Goal: Task Accomplishment & Management: Complete application form

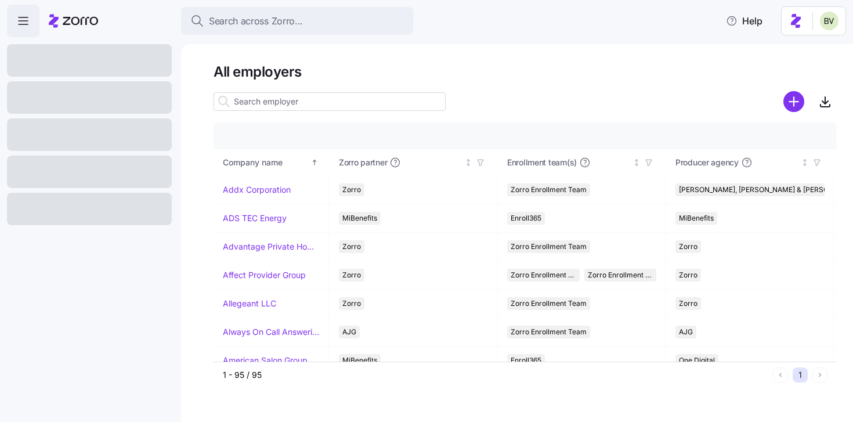
click at [259, 105] on input at bounding box center [330, 101] width 232 height 19
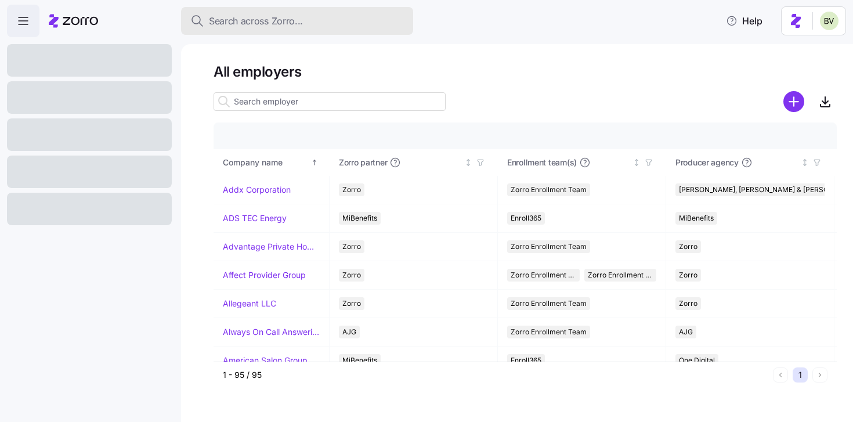
click at [263, 21] on span "Search across Zorro..." at bounding box center [256, 21] width 94 height 15
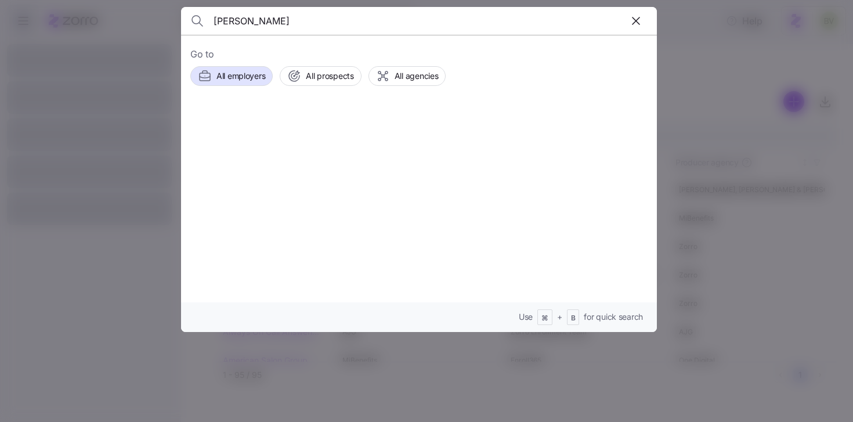
type input "[PERSON_NAME]"
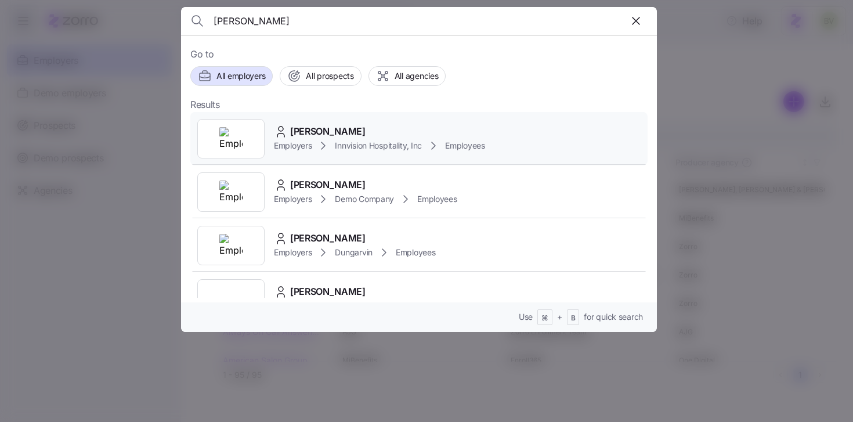
click at [237, 145] on img at bounding box center [230, 138] width 23 height 23
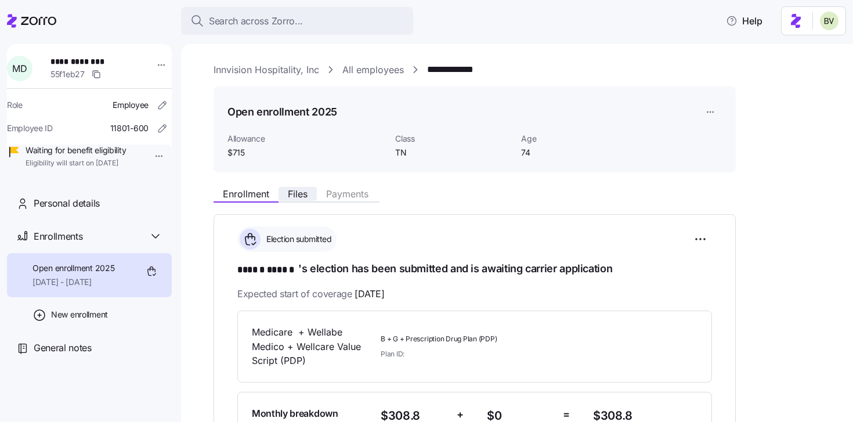
click at [297, 198] on span "Files" at bounding box center [298, 193] width 20 height 9
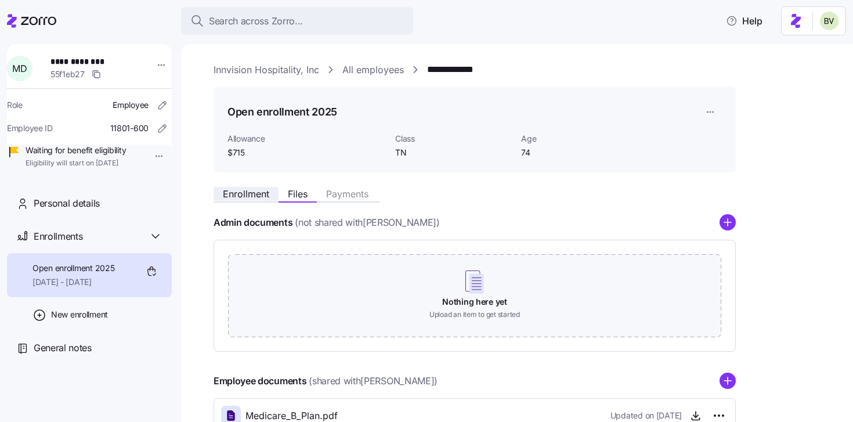
click at [243, 191] on span "Enrollment" at bounding box center [246, 193] width 46 height 9
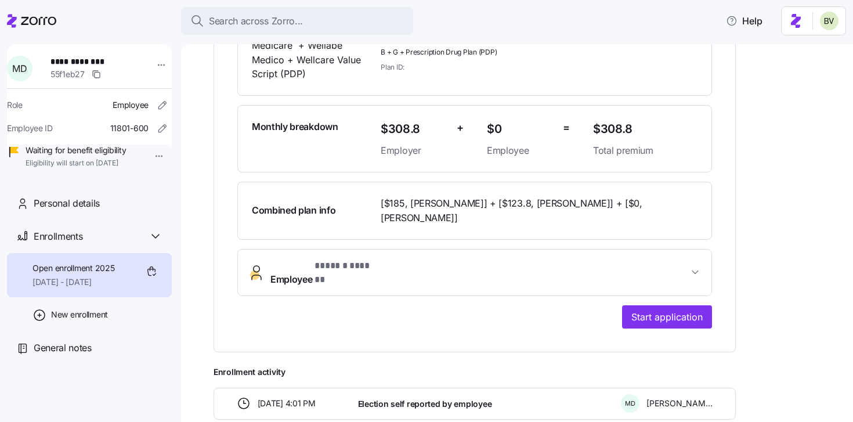
scroll to position [211, 0]
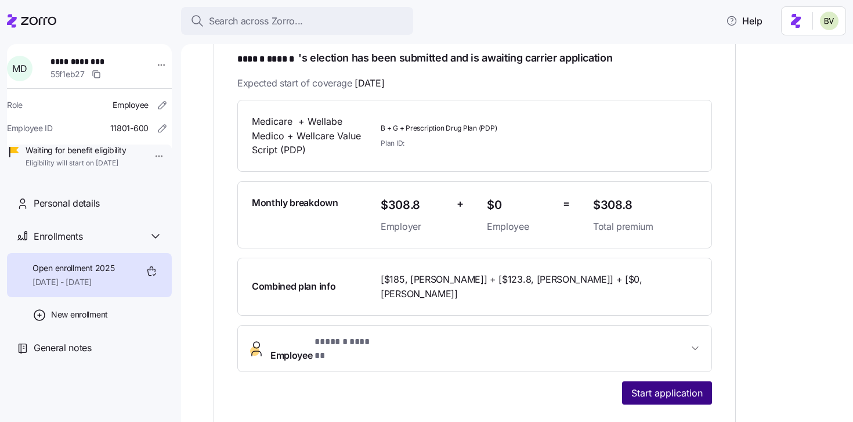
click at [652, 386] on span "Start application" at bounding box center [667, 393] width 71 height 14
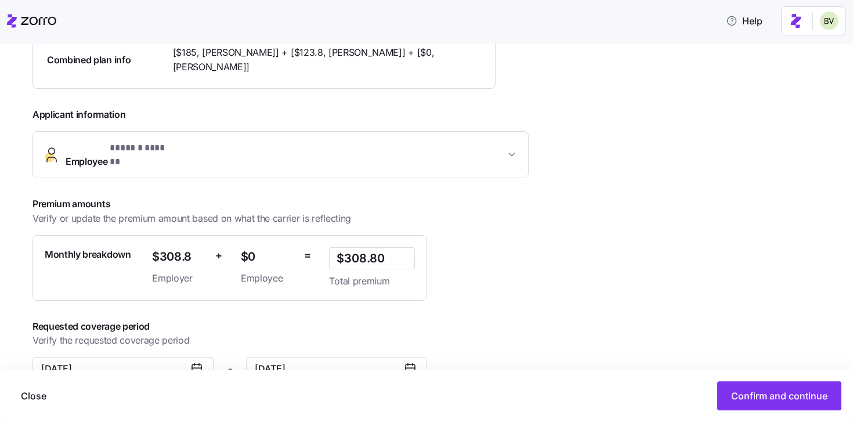
scroll to position [312, 0]
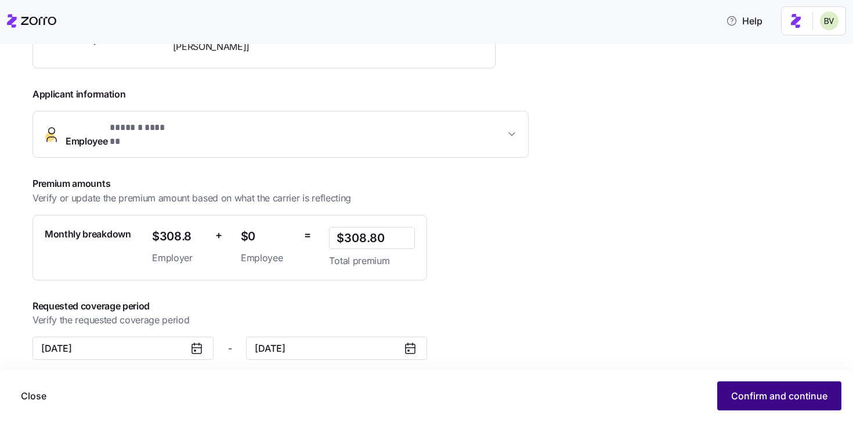
click at [733, 395] on span "Confirm and continue" at bounding box center [779, 396] width 96 height 14
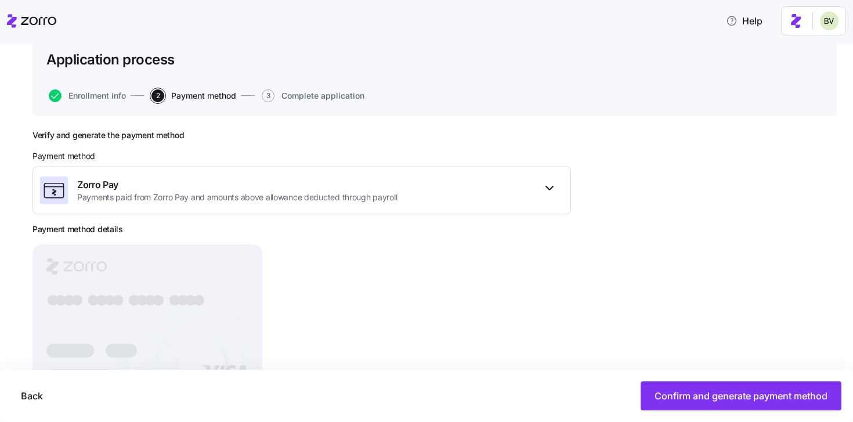
scroll to position [131, 0]
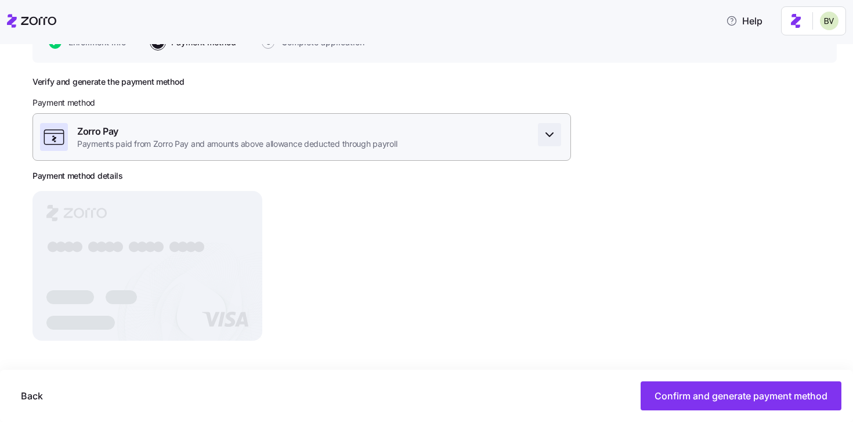
click at [556, 132] on icon "button" at bounding box center [550, 135] width 14 height 14
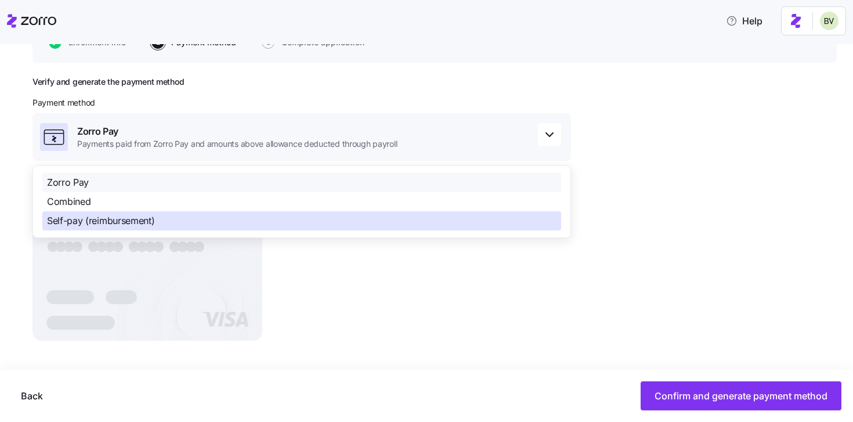
click at [293, 223] on div "Self-pay (reimbursement)" at bounding box center [301, 220] width 519 height 19
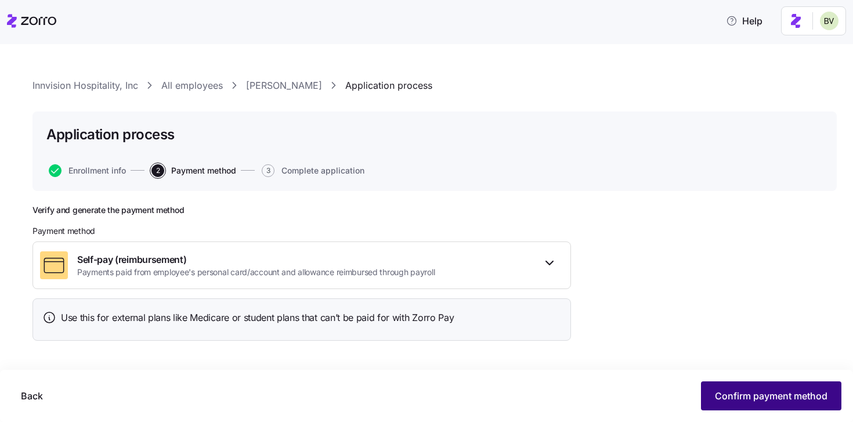
click at [753, 389] on span "Confirm payment method" at bounding box center [771, 396] width 113 height 14
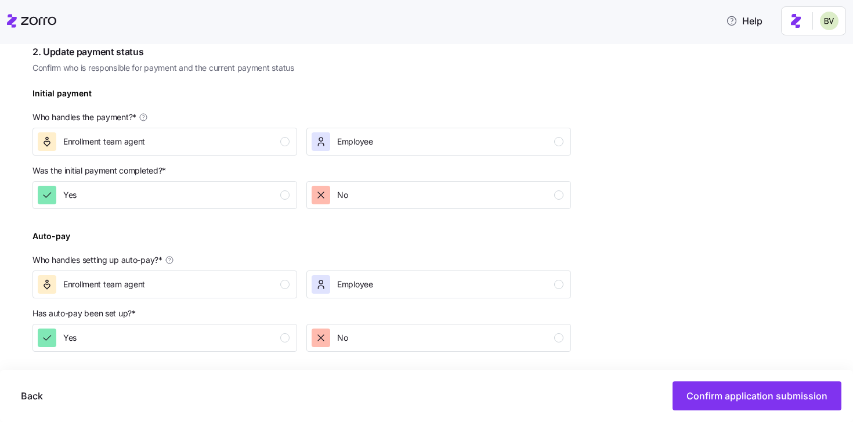
scroll to position [315, 0]
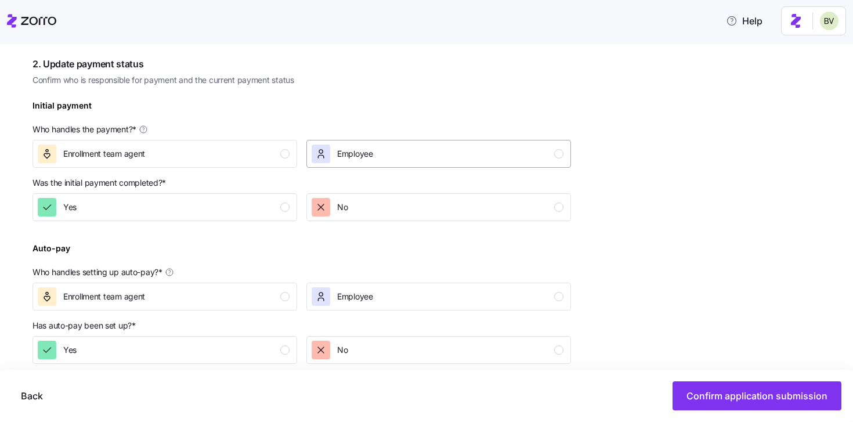
click at [434, 157] on div "Employee" at bounding box center [438, 154] width 252 height 19
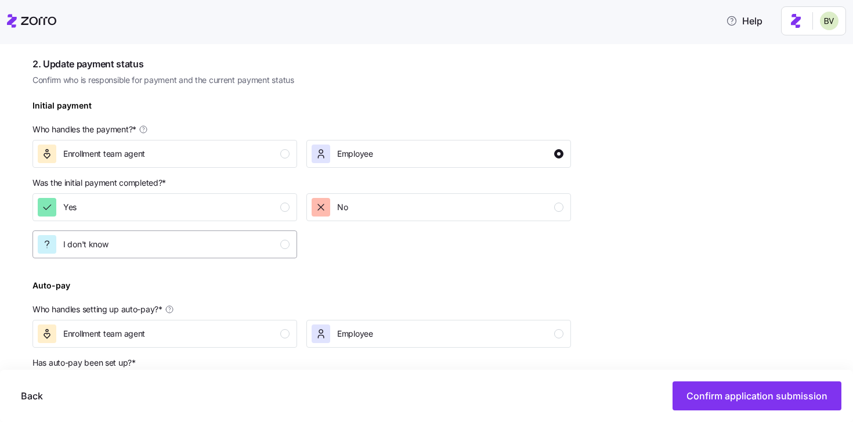
click at [244, 245] on div "I don't know" at bounding box center [164, 244] width 252 height 19
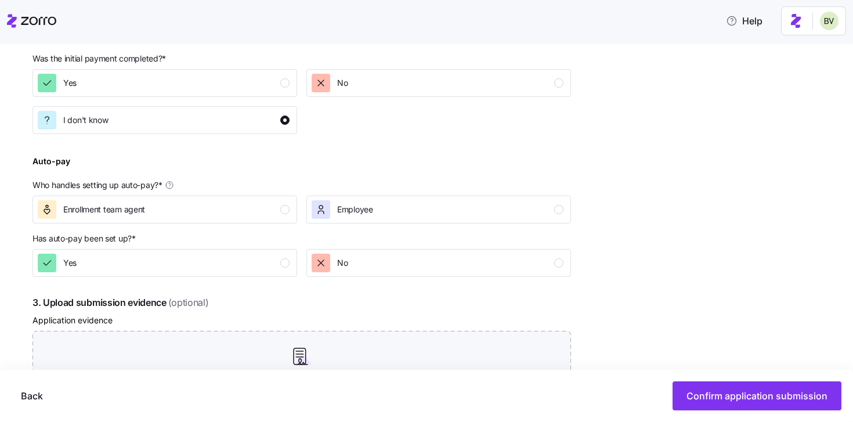
scroll to position [449, 0]
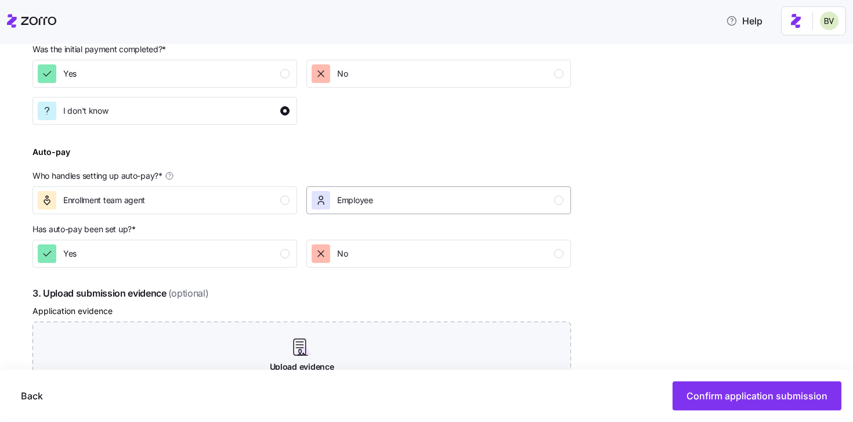
click at [396, 202] on div "Employee" at bounding box center [438, 200] width 252 height 19
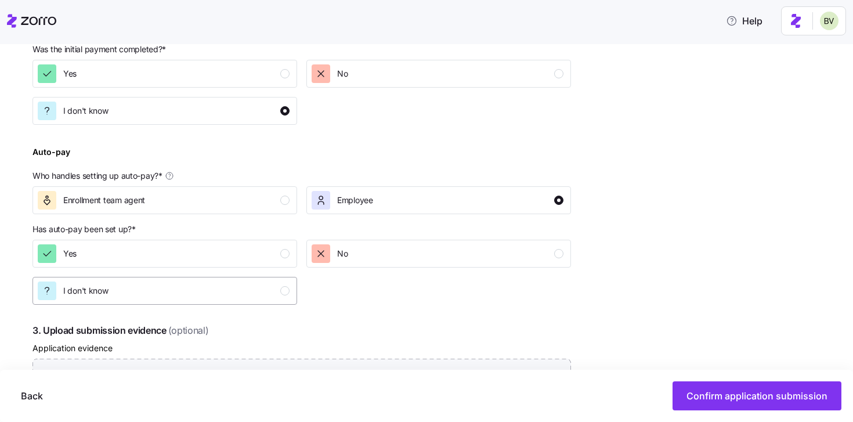
click at [264, 281] on button "I don't know" at bounding box center [165, 291] width 265 height 28
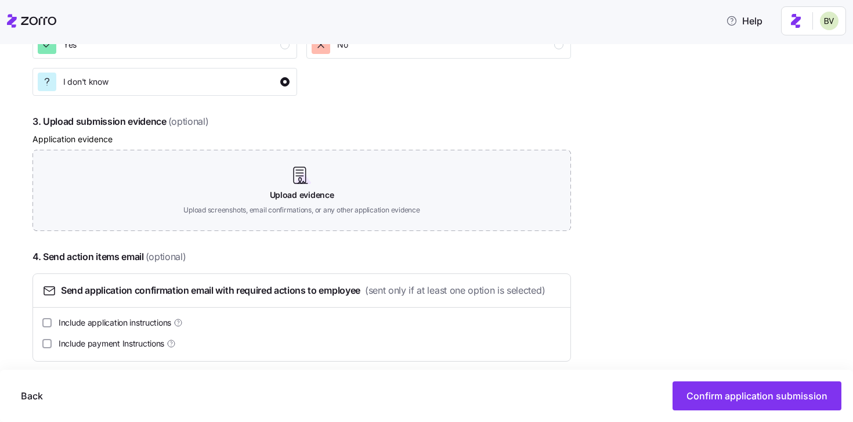
scroll to position [670, 0]
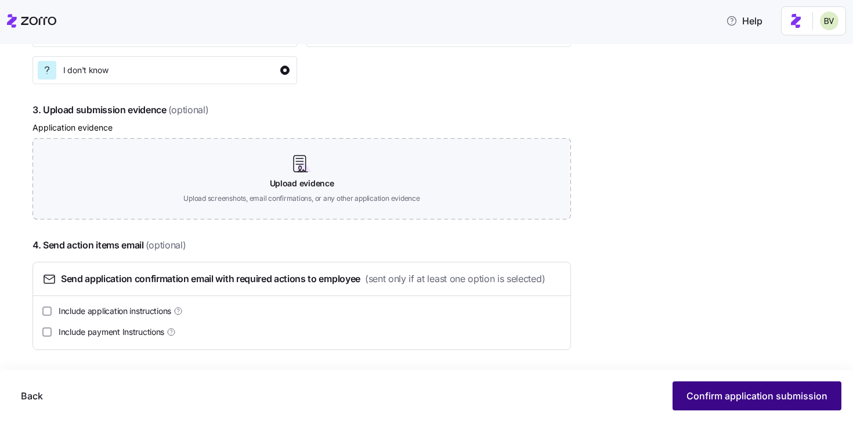
click at [703, 395] on span "Confirm application submission" at bounding box center [757, 396] width 141 height 14
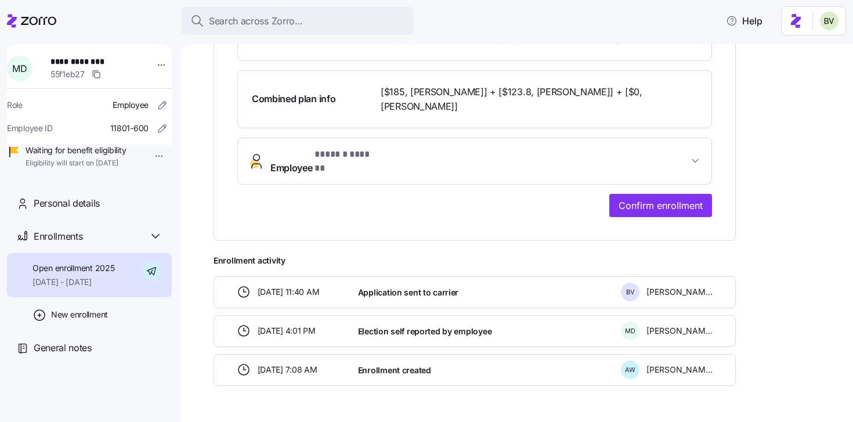
scroll to position [406, 0]
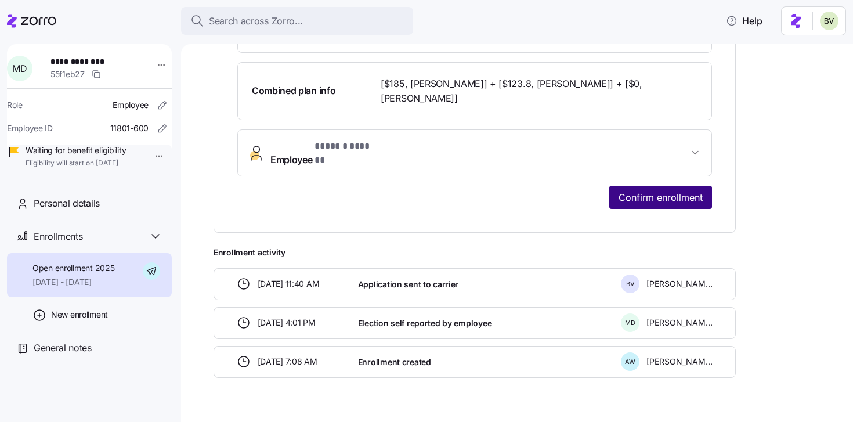
click at [635, 190] on span "Confirm enrollment" at bounding box center [661, 197] width 84 height 14
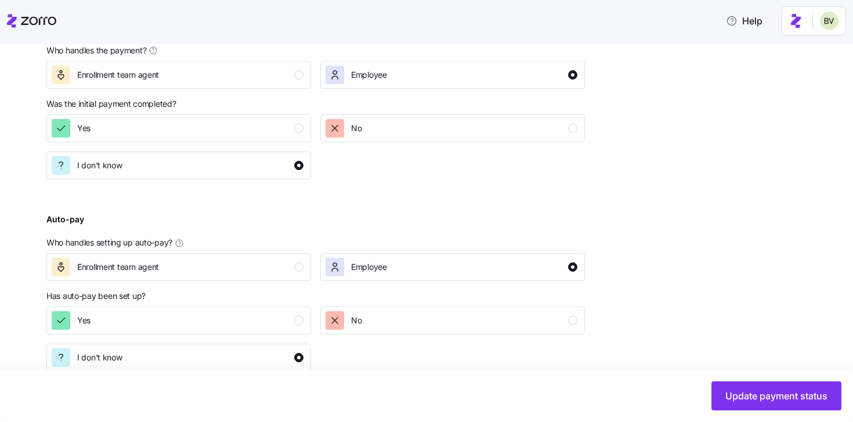
scroll to position [312, 0]
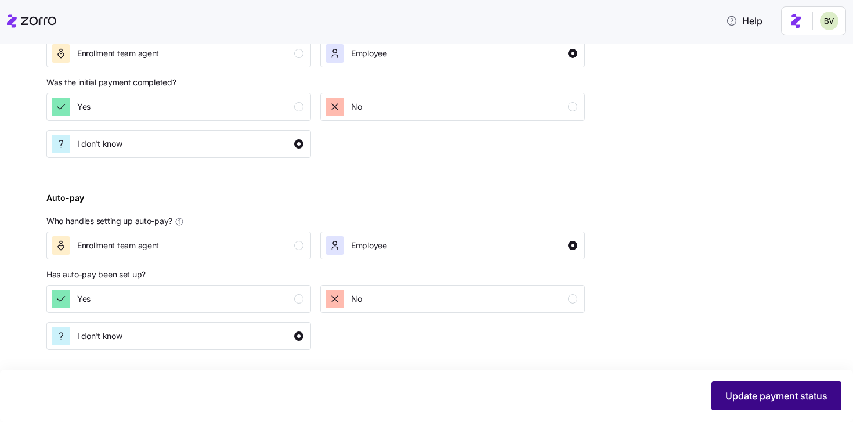
click at [734, 395] on span "Update payment status" at bounding box center [777, 396] width 102 height 14
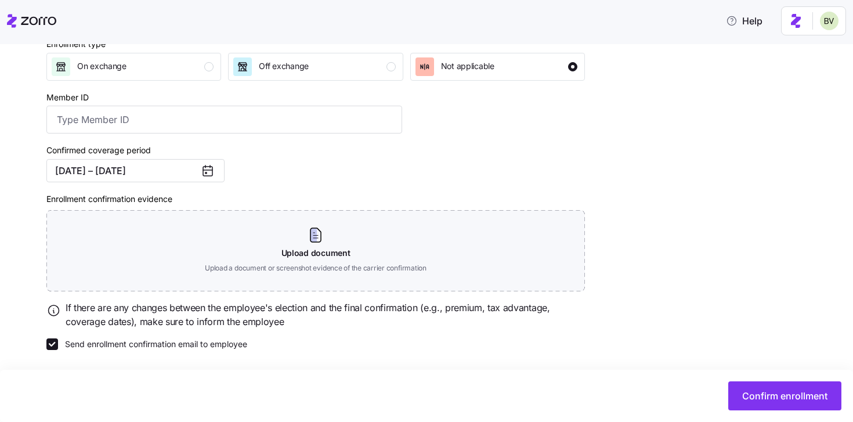
scroll to position [182, 0]
drag, startPoint x: 755, startPoint y: 397, endPoint x: 695, endPoint y: 258, distance: 151.8
click at [695, 258] on div "Innvision Hospitality, Inc All employees [PERSON_NAME] Enrollment confirmation …" at bounding box center [435, 154] width 805 height 508
click at [755, 398] on span "Confirm enrollment" at bounding box center [784, 396] width 85 height 14
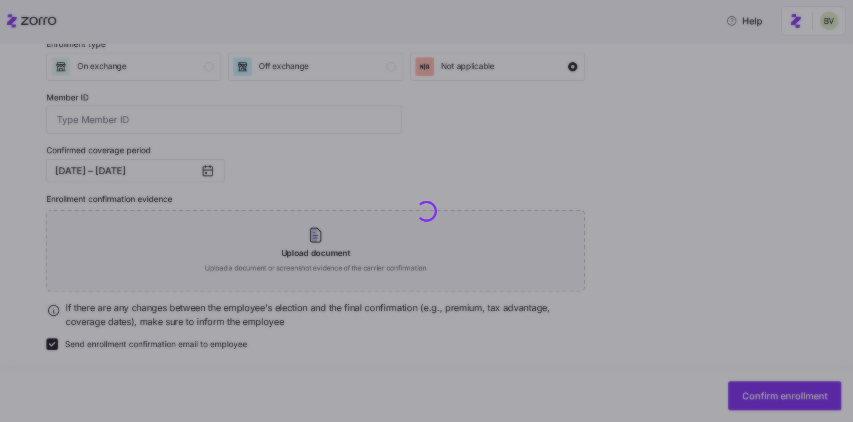
checkbox input "false"
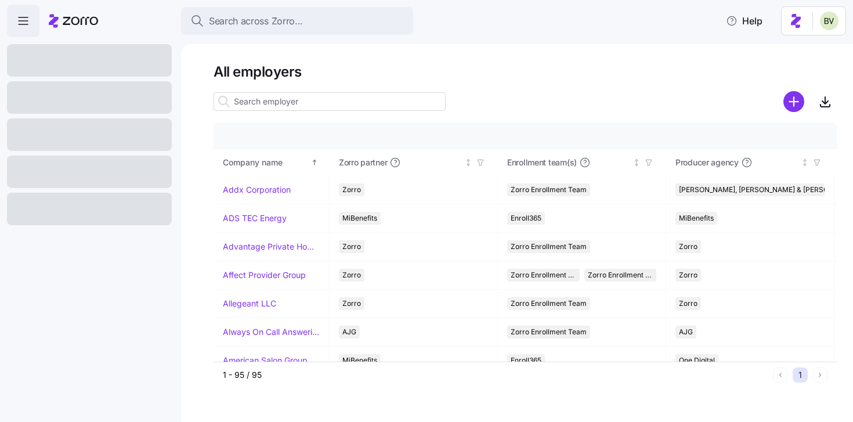
click at [255, 20] on span "Search across Zorro..." at bounding box center [256, 21] width 94 height 15
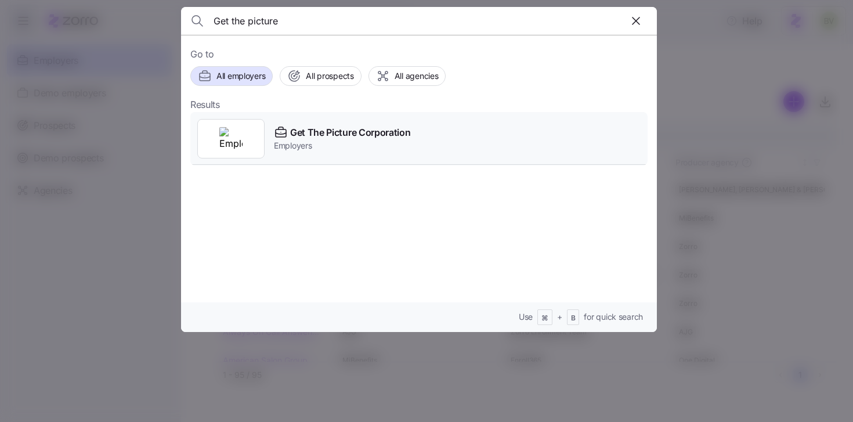
type input "Get the picture"
click at [228, 136] on img at bounding box center [230, 138] width 23 height 23
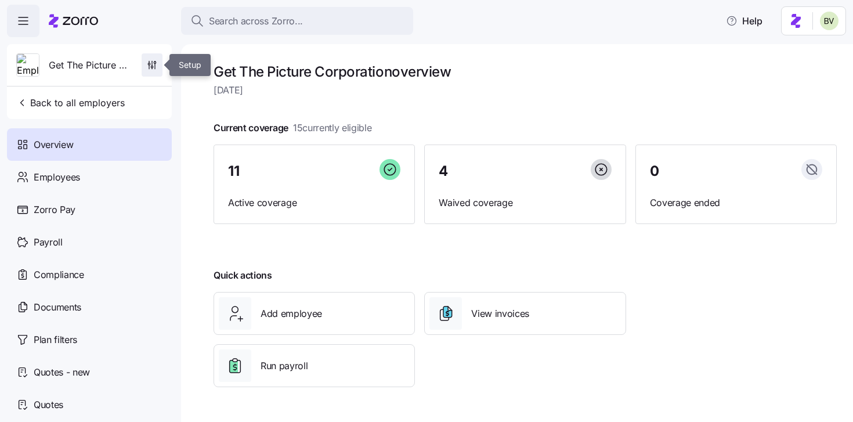
click at [156, 62] on icon "button" at bounding box center [155, 63] width 2 height 2
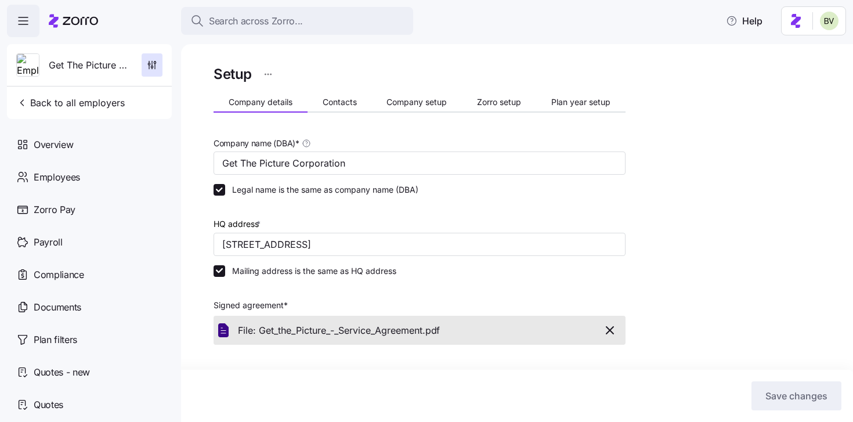
click at [427, 118] on div "Setup Company details Contacts Company setup Zorro setup Plan year setup Compan…" at bounding box center [420, 395] width 412 height 665
click at [426, 109] on button "Company setup" at bounding box center [417, 101] width 91 height 17
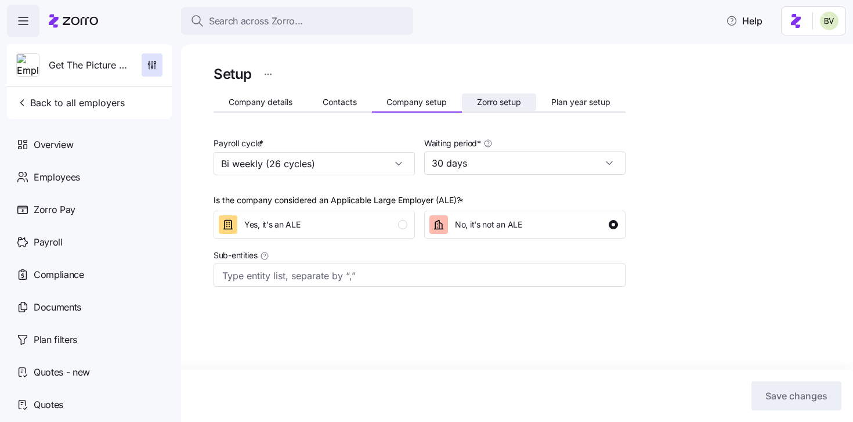
click at [493, 99] on span "Zorro setup" at bounding box center [499, 102] width 44 height 8
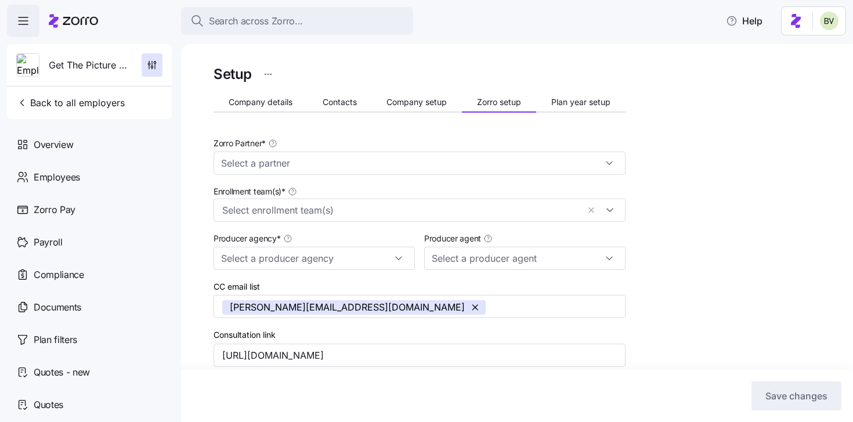
type input "Zorro"
type input "Commercial Insurance Associates"
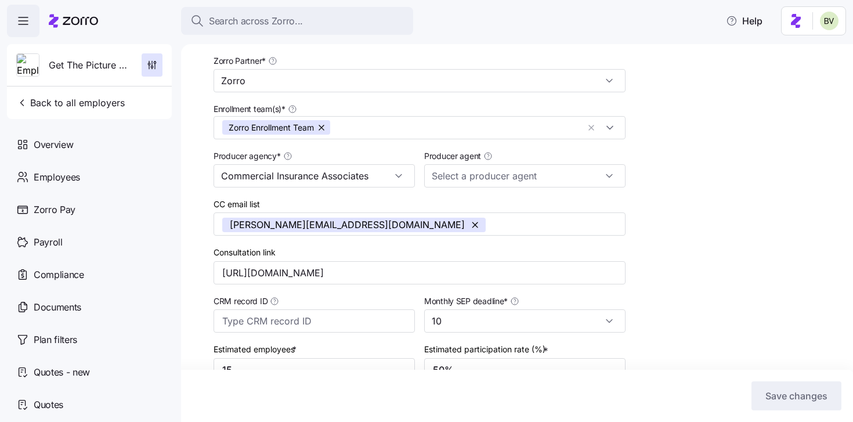
scroll to position [92, 0]
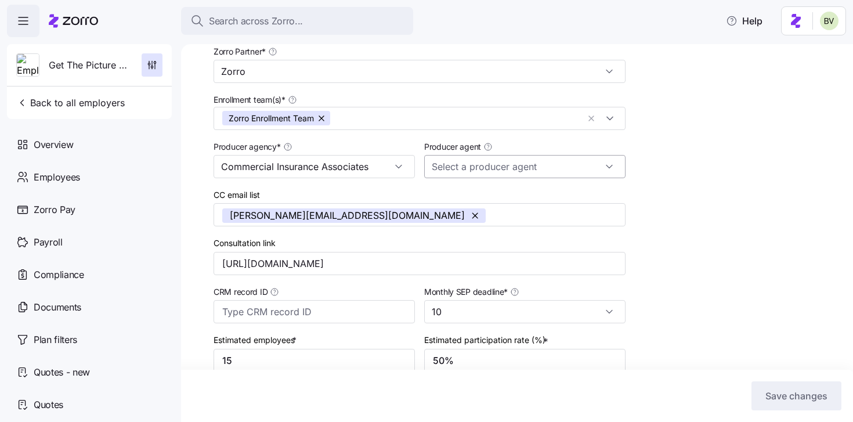
click at [604, 170] on div at bounding box center [524, 166] width 201 height 23
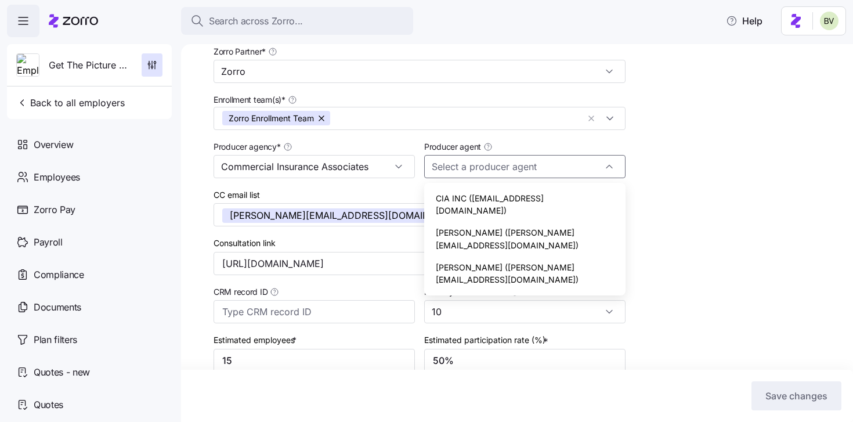
click at [563, 226] on span "Dan McMonigle (dan@insurance-cia.com)" at bounding box center [525, 238] width 178 height 25
type input "Dan McMonigle (dan@insurance-cia.com)"
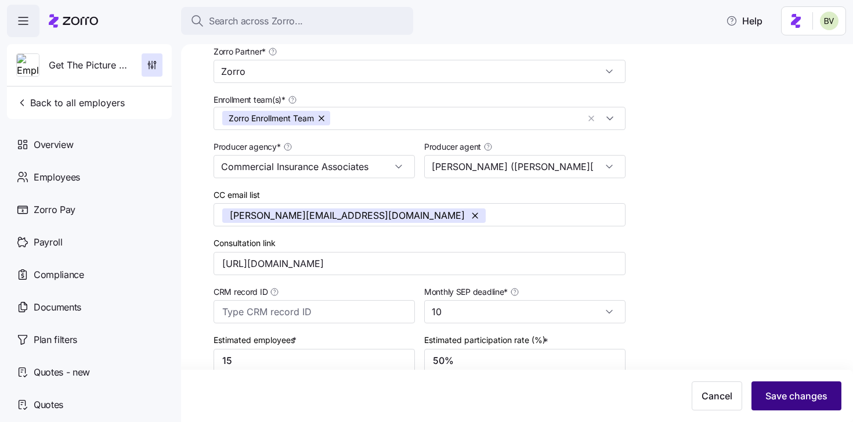
click at [810, 398] on span "Save changes" at bounding box center [797, 396] width 62 height 14
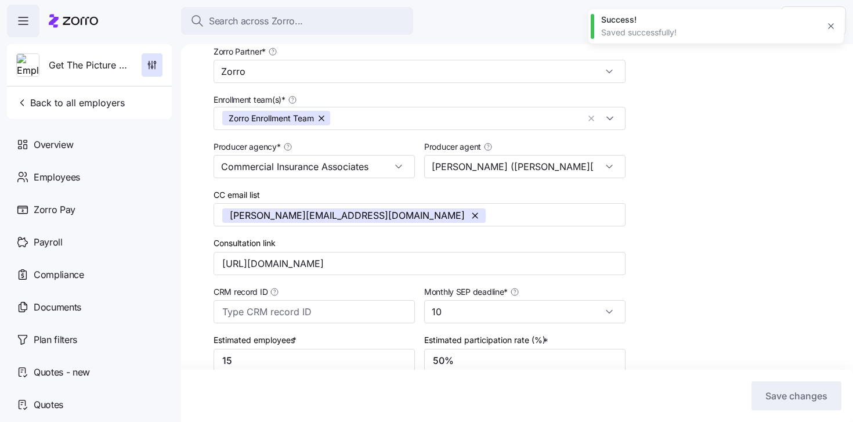
click at [829, 26] on icon "button" at bounding box center [831, 25] width 9 height 9
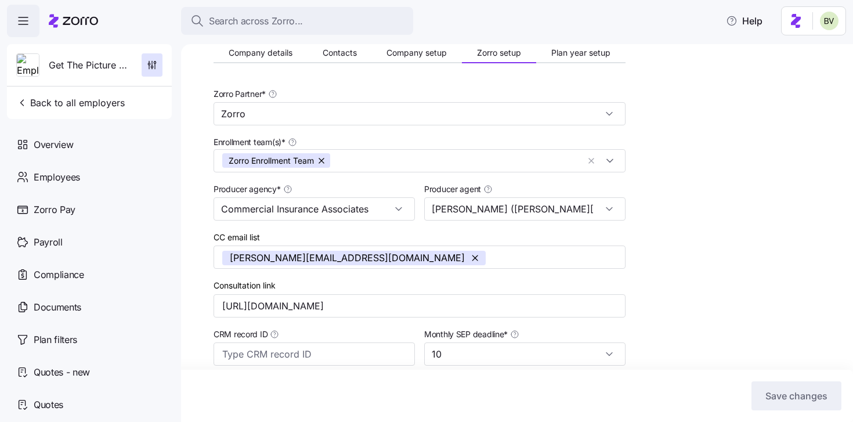
scroll to position [0, 0]
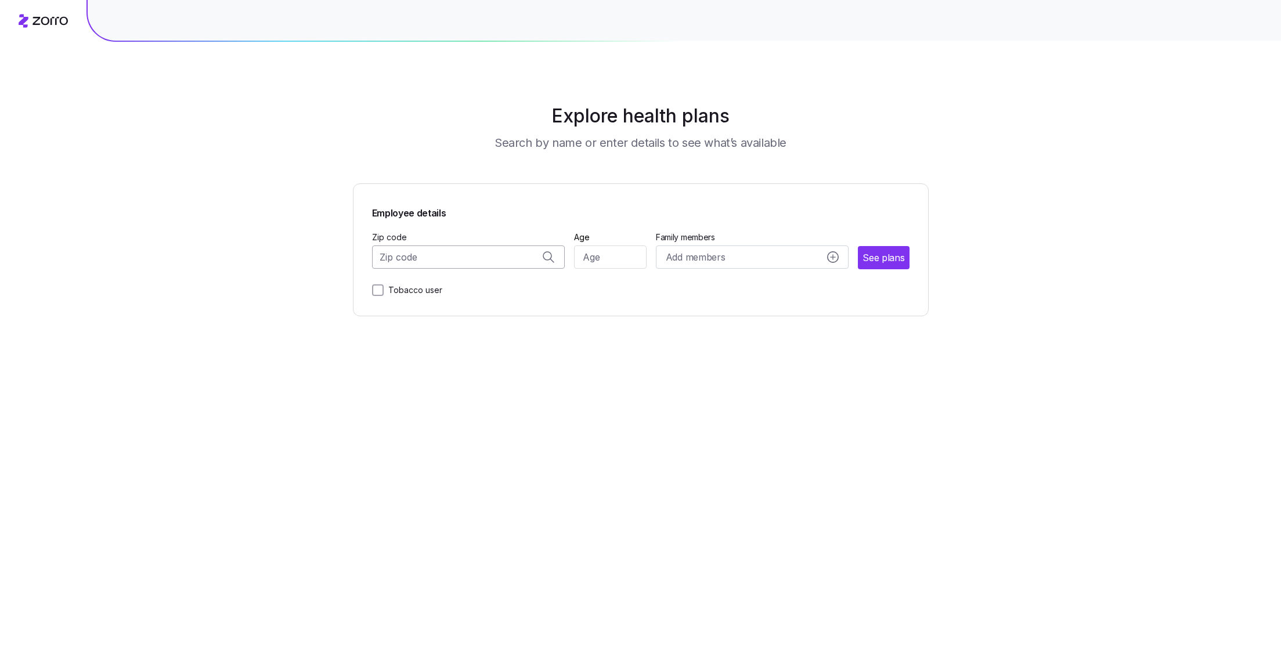
click at [465, 259] on input "Zip code" at bounding box center [468, 257] width 193 height 23
paste input "10453"
click at [503, 282] on span "10453, Bronx County, NY" at bounding box center [466, 287] width 163 height 15
type input "10453, Bronx County, NY"
click at [617, 258] on input "Age" at bounding box center [611, 257] width 73 height 23
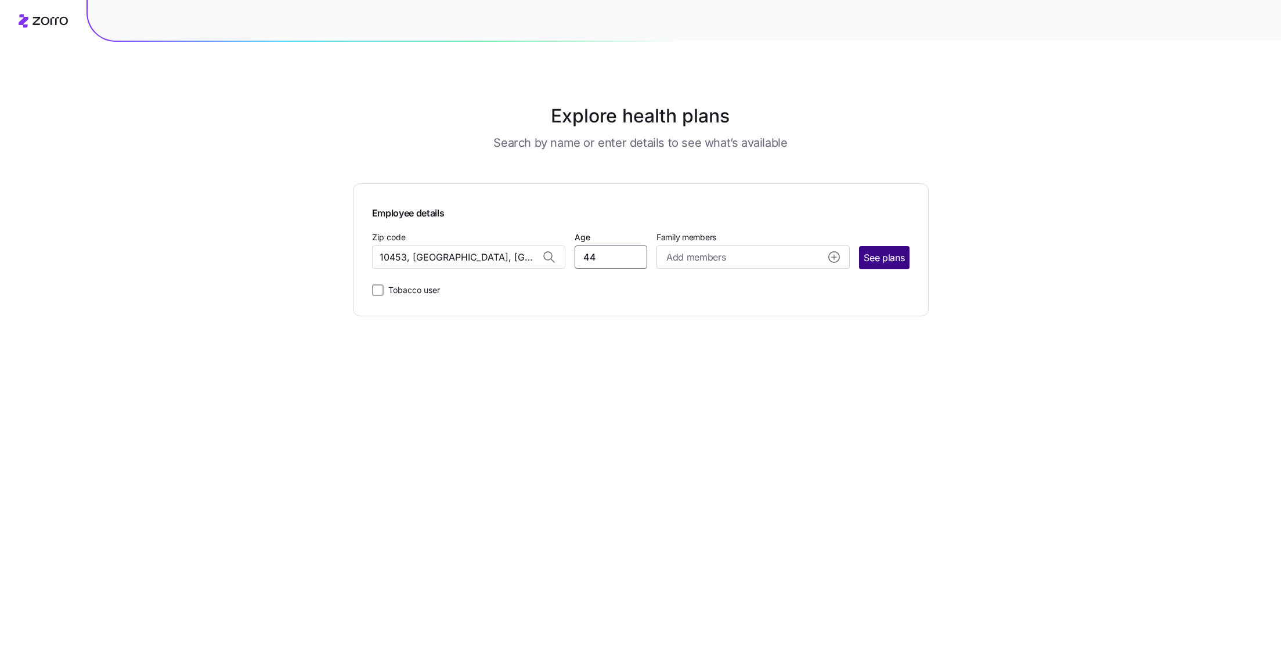
type input "44"
click at [885, 258] on span "See plans" at bounding box center [884, 258] width 41 height 15
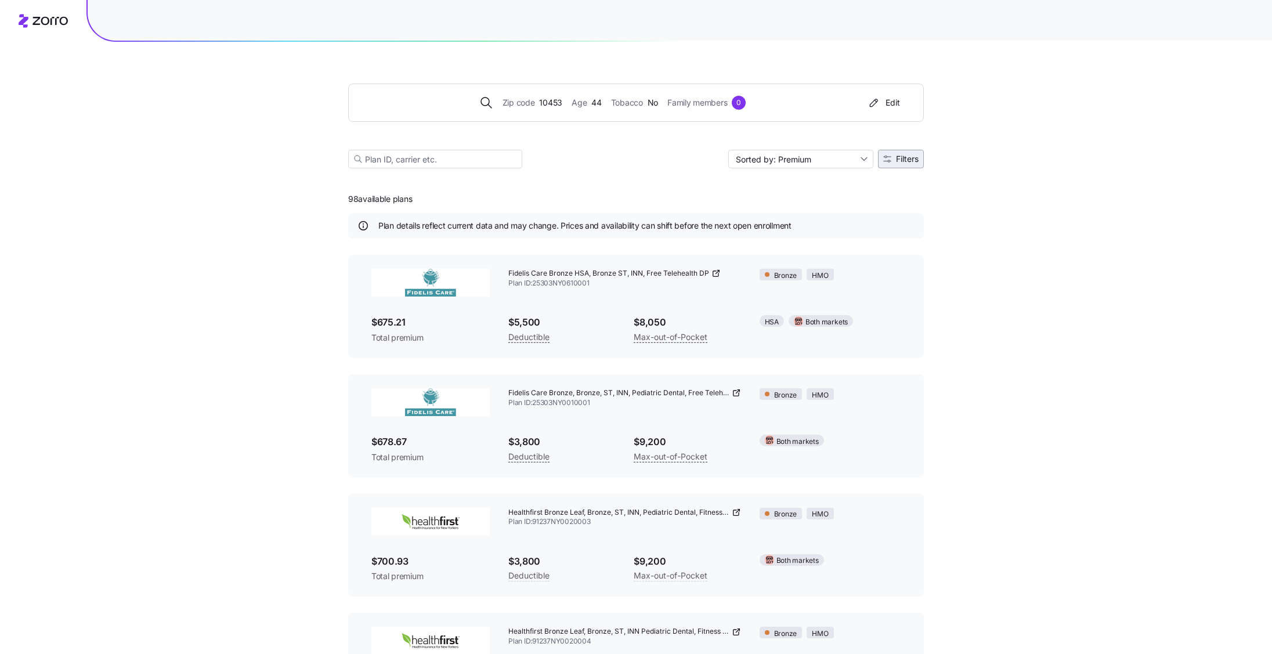
click at [885, 160] on icon "button" at bounding box center [887, 159] width 8 height 8
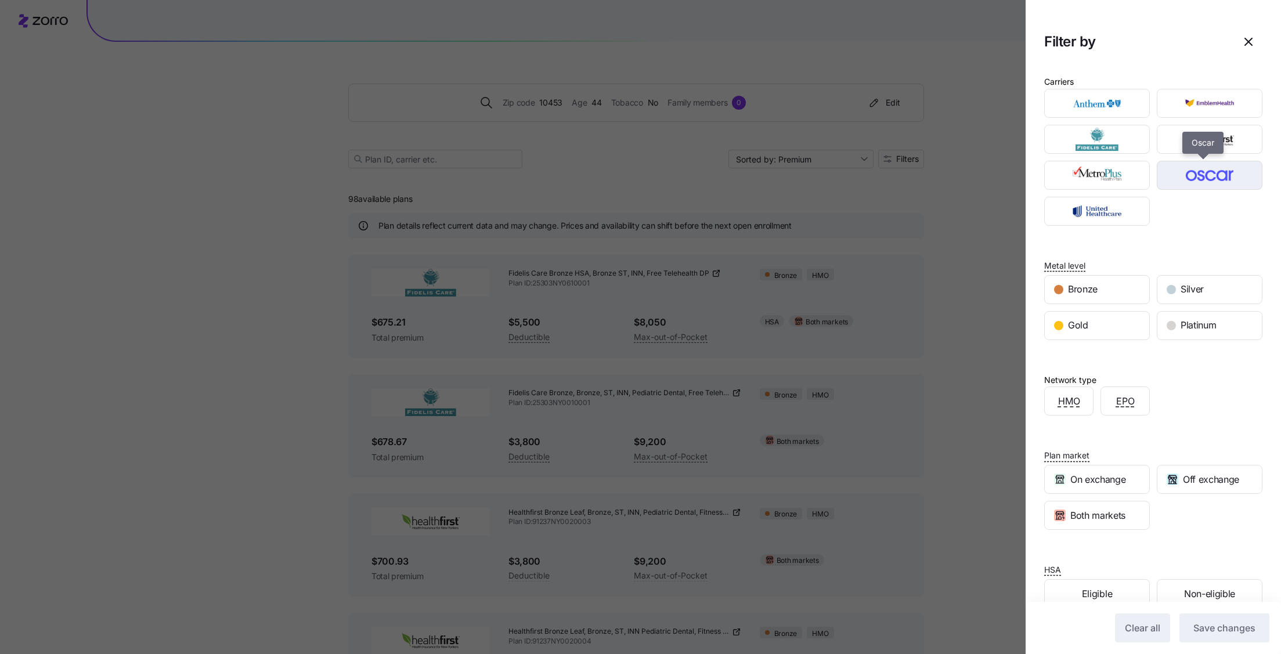
click at [1178, 169] on img "button" at bounding box center [1209, 175] width 85 height 23
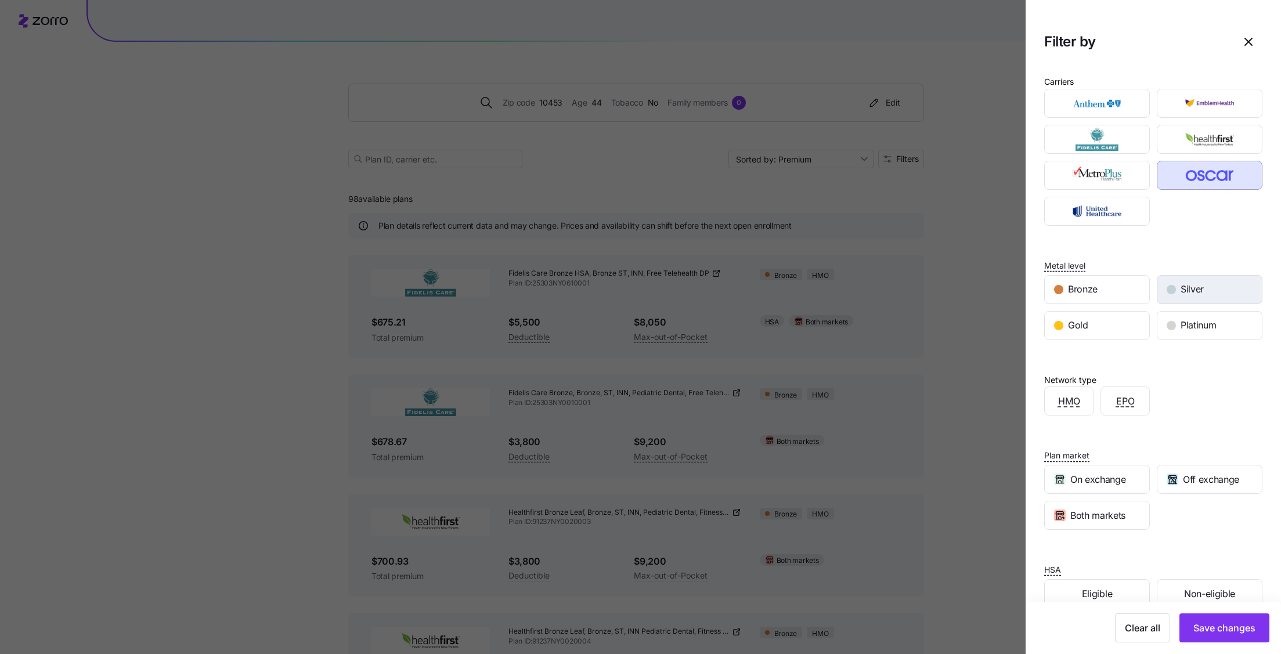
click at [1181, 296] on span "Silver" at bounding box center [1192, 289] width 23 height 15
click at [1204, 630] on span "Save changes" at bounding box center [1224, 628] width 62 height 14
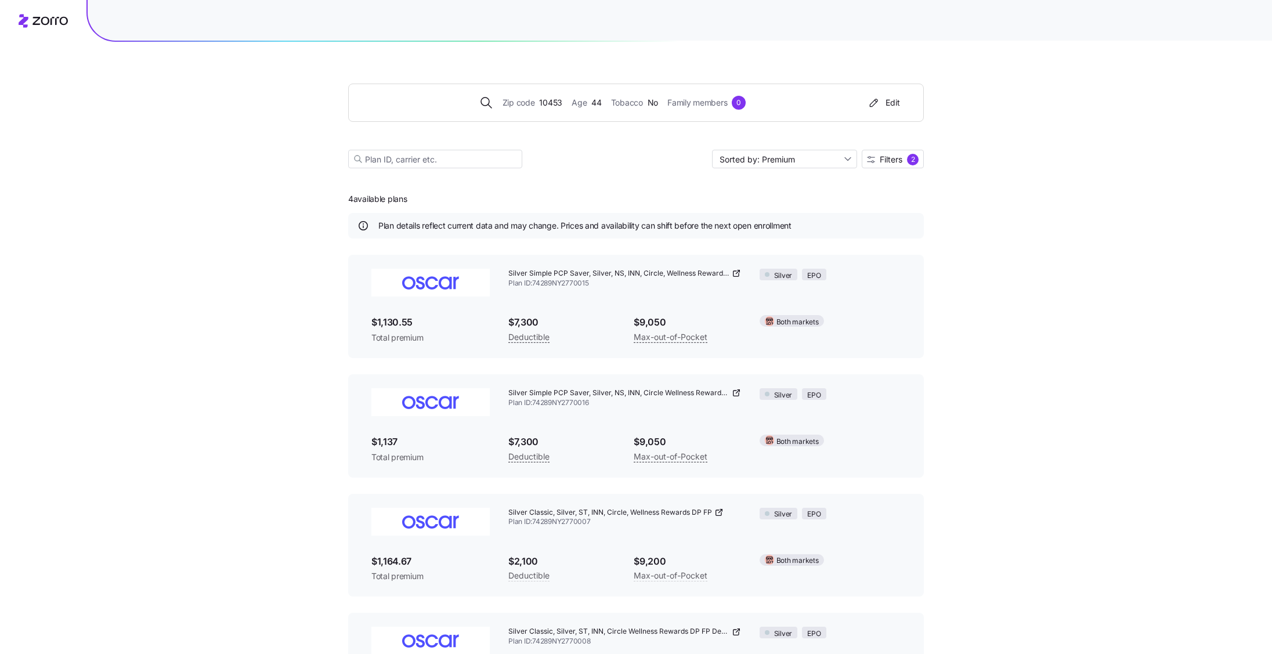
scroll to position [78, 0]
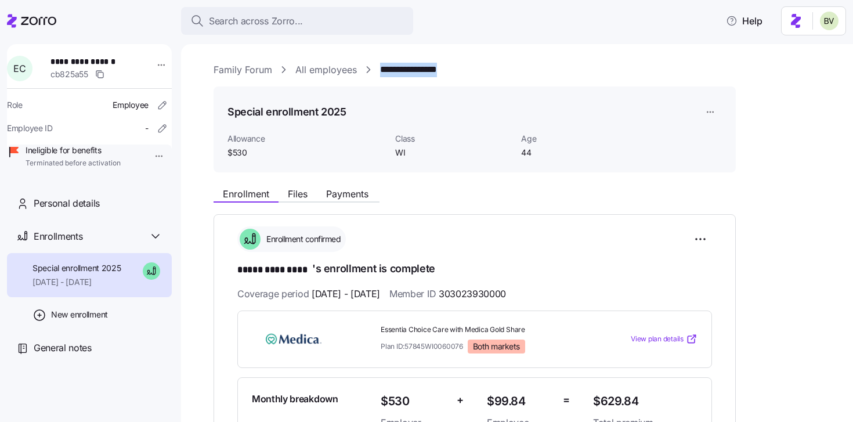
drag, startPoint x: 461, startPoint y: 71, endPoint x: 380, endPoint y: 66, distance: 80.9
click at [380, 66] on div "**********" at bounding box center [525, 70] width 623 height 15
copy link "**********"
